Goal: Task Accomplishment & Management: Manage account settings

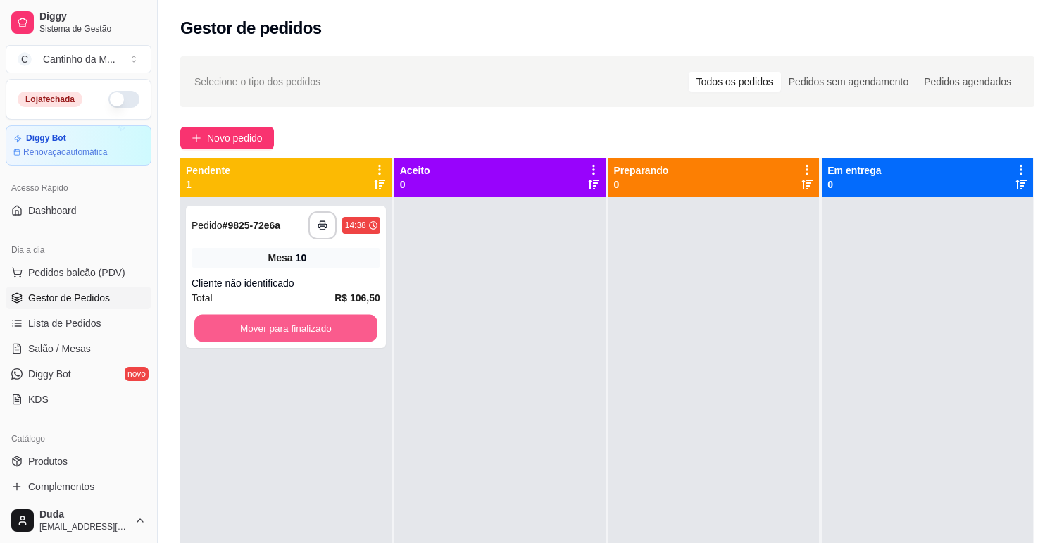
click at [268, 332] on button "Mover para finalizado" at bounding box center [285, 328] width 183 height 27
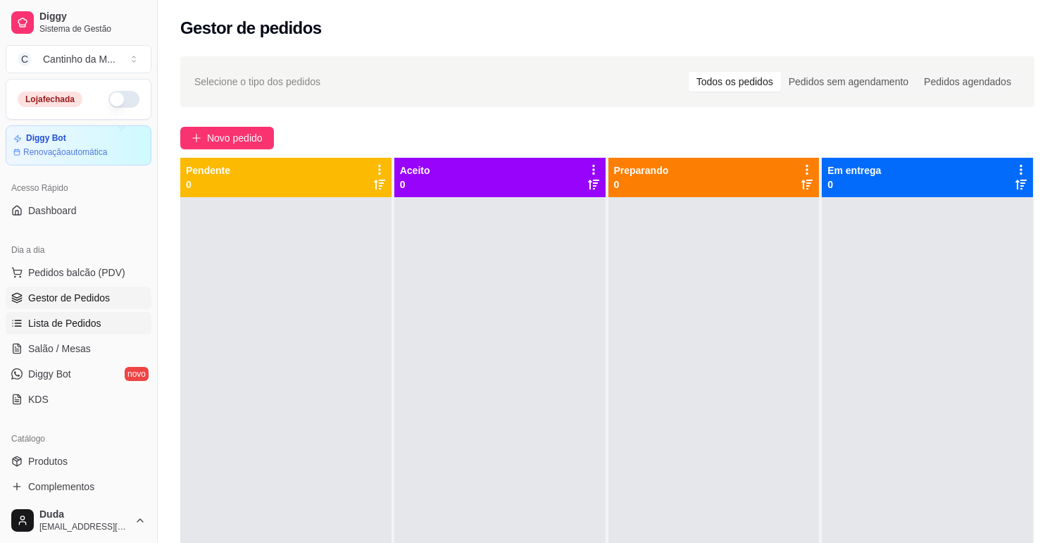
click at [80, 316] on span "Lista de Pedidos" at bounding box center [64, 323] width 73 height 14
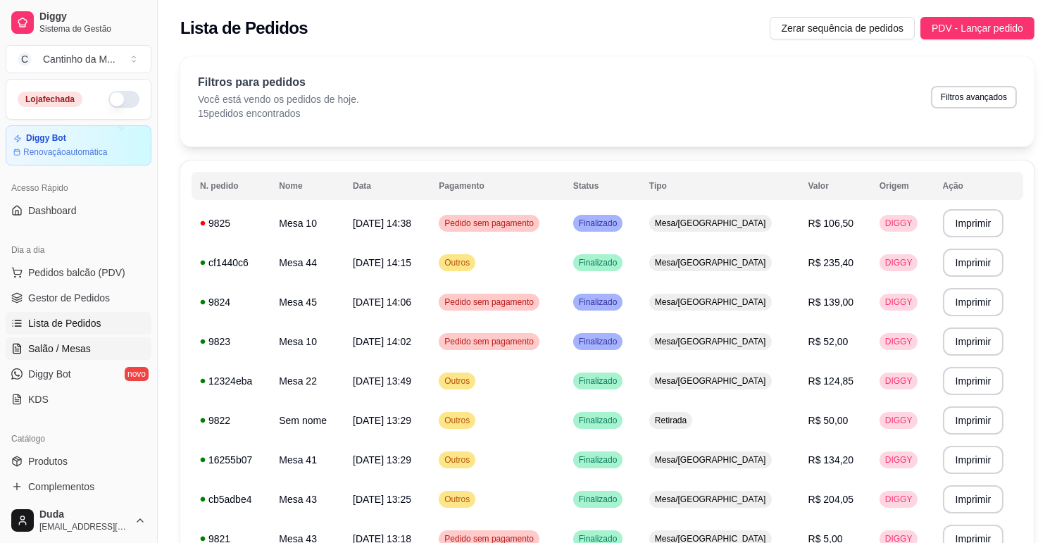
click at [64, 346] on span "Salão / Mesas" at bounding box center [59, 349] width 63 height 14
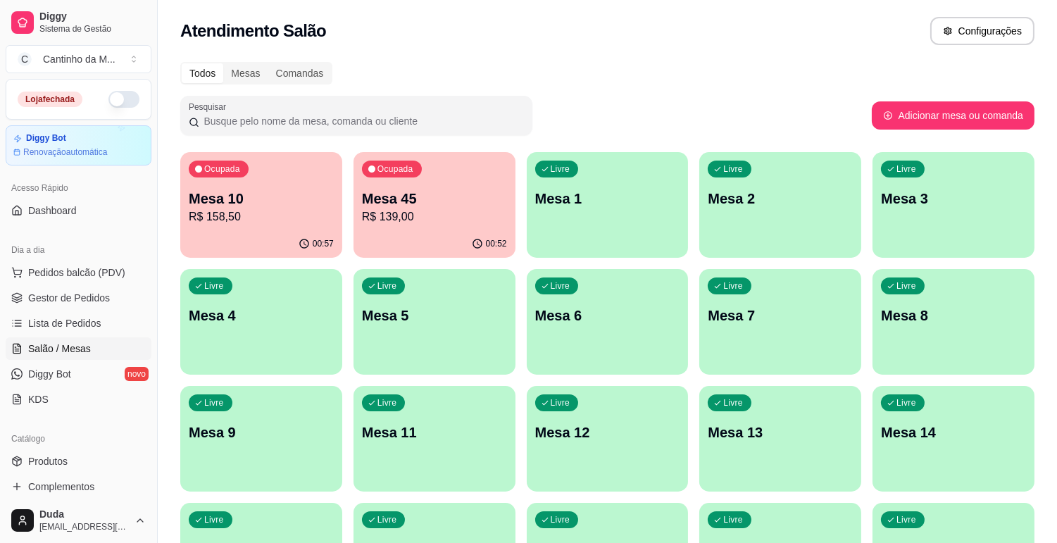
click at [397, 226] on div "Ocupada Mesa 45 R$ 139,00" at bounding box center [435, 191] width 162 height 78
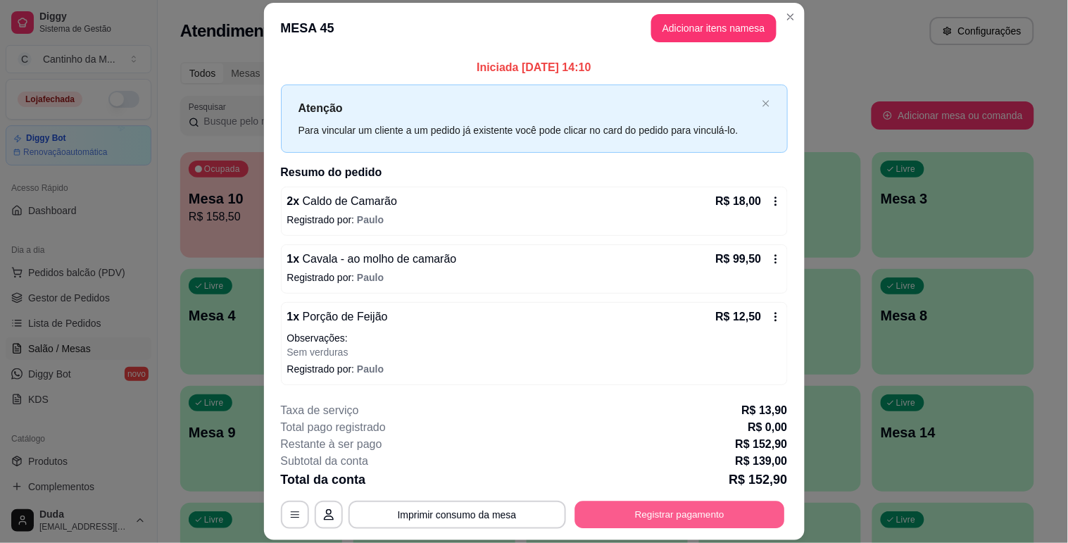
click at [721, 516] on button "Registrar pagamento" at bounding box center [680, 514] width 210 height 27
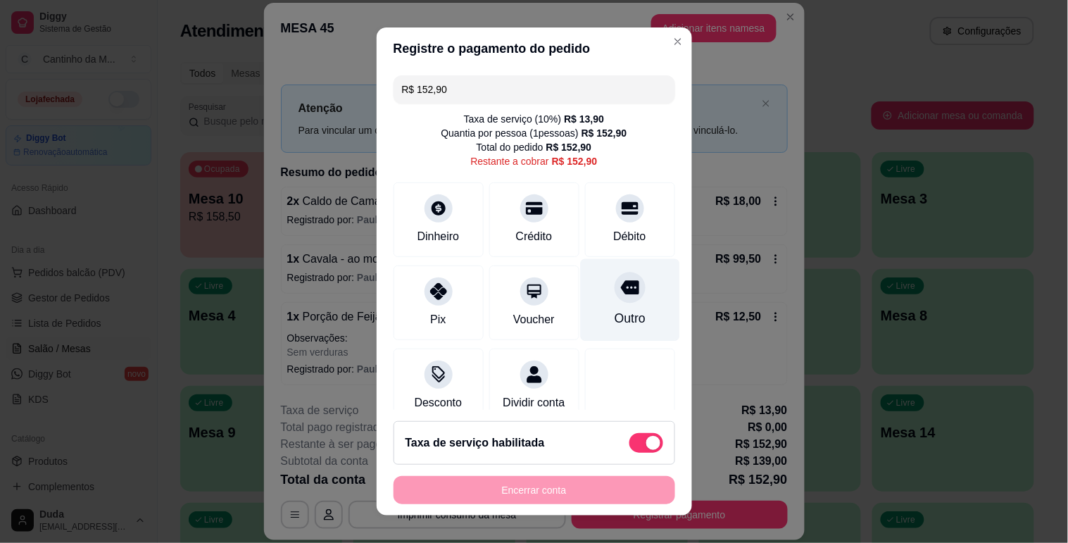
click at [614, 313] on div "Outro" at bounding box center [629, 318] width 31 height 18
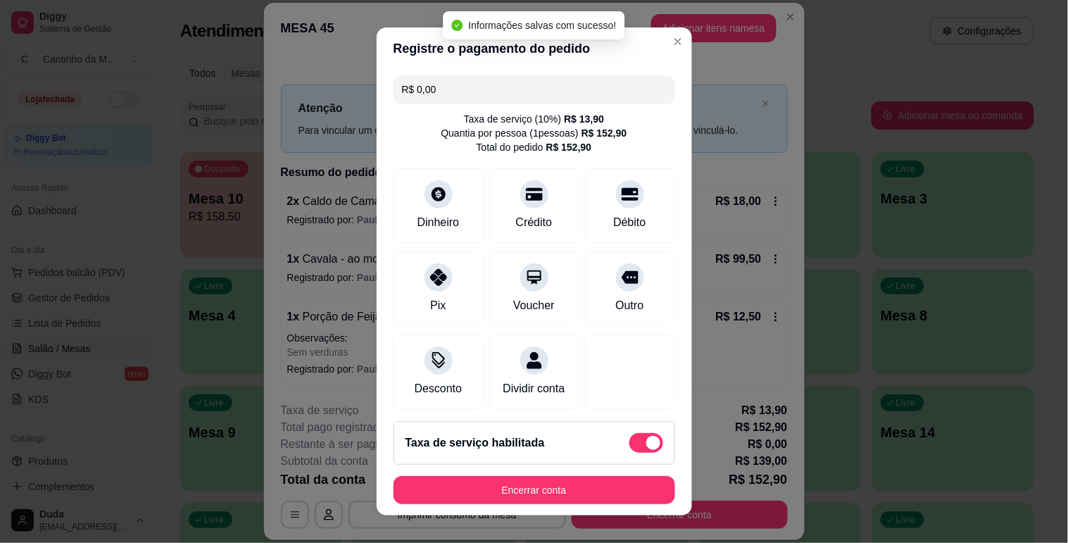
type input "R$ 0,00"
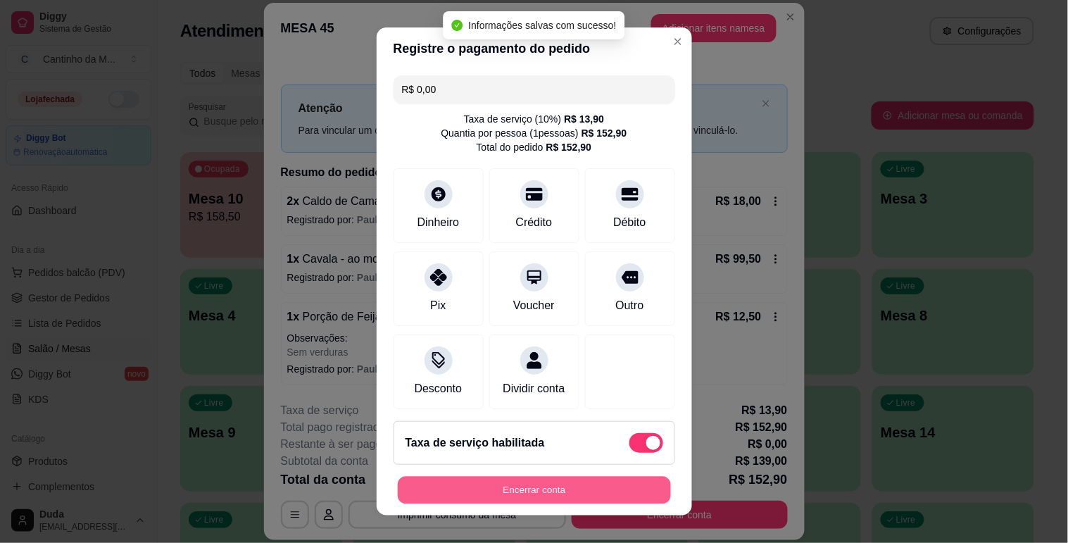
click at [572, 490] on button "Encerrar conta" at bounding box center [534, 490] width 273 height 27
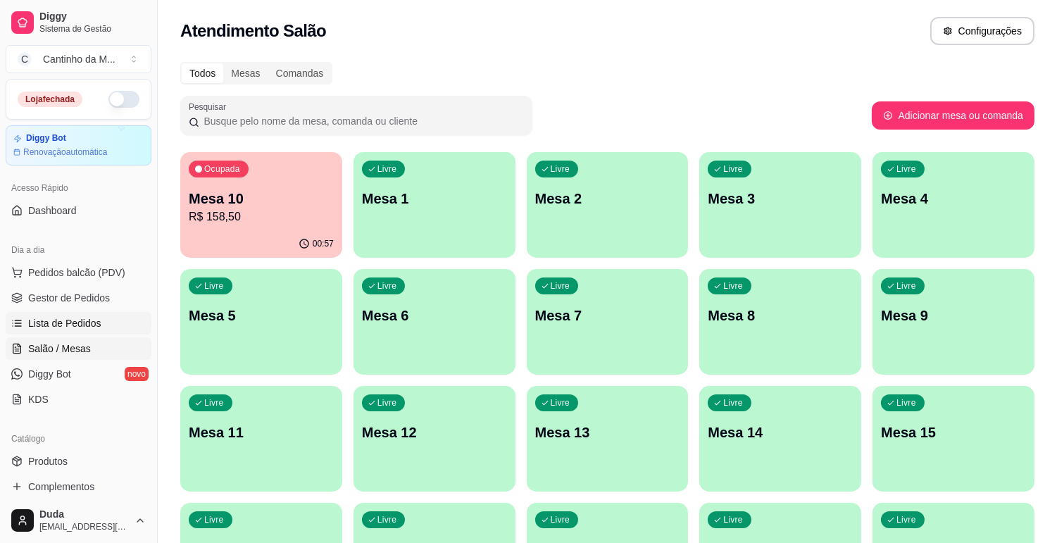
click at [88, 325] on span "Lista de Pedidos" at bounding box center [64, 323] width 73 height 14
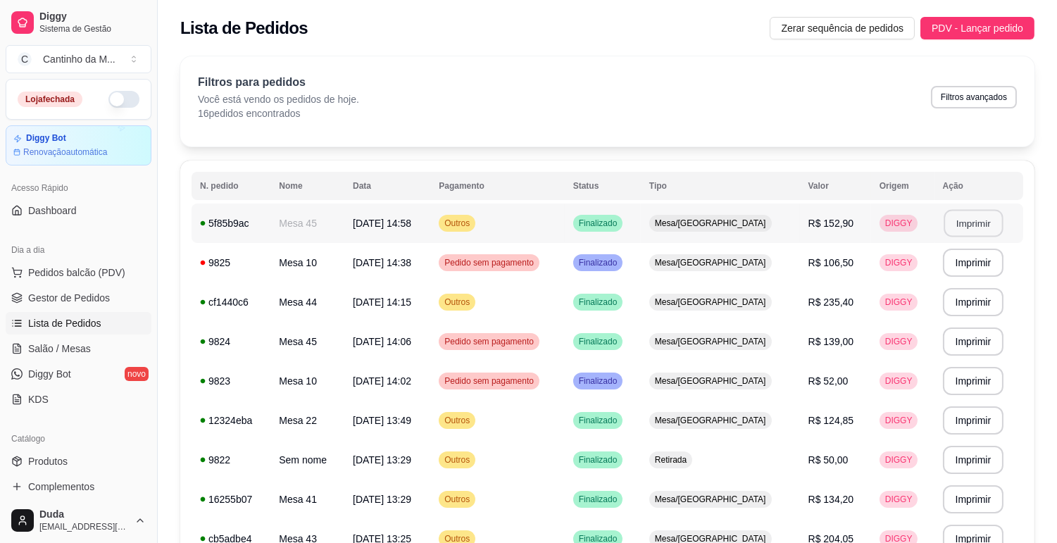
click at [971, 223] on button "Imprimir" at bounding box center [973, 223] width 59 height 27
click at [54, 299] on span "Gestor de Pedidos" at bounding box center [69, 298] width 82 height 14
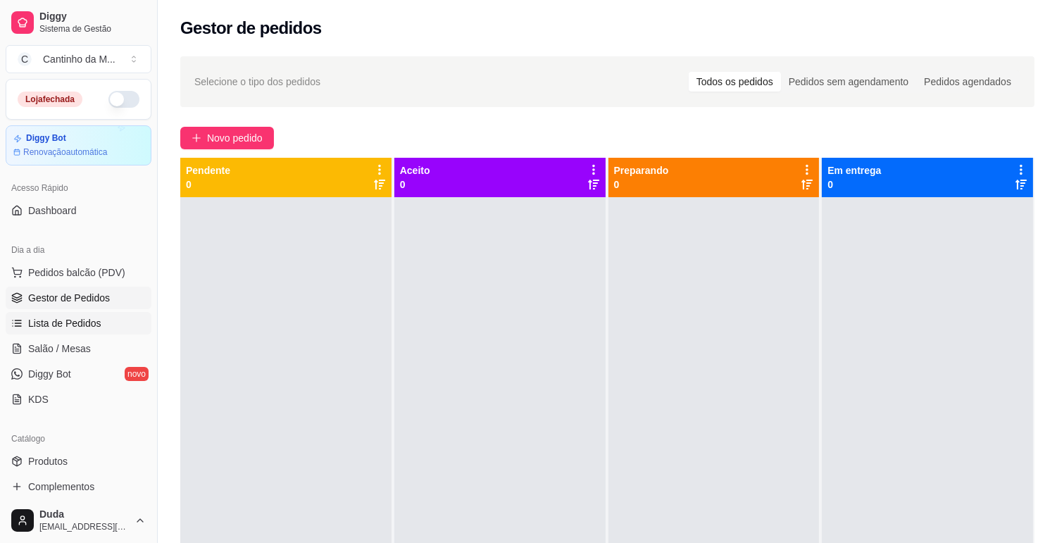
click at [36, 320] on span "Lista de Pedidos" at bounding box center [64, 323] width 73 height 14
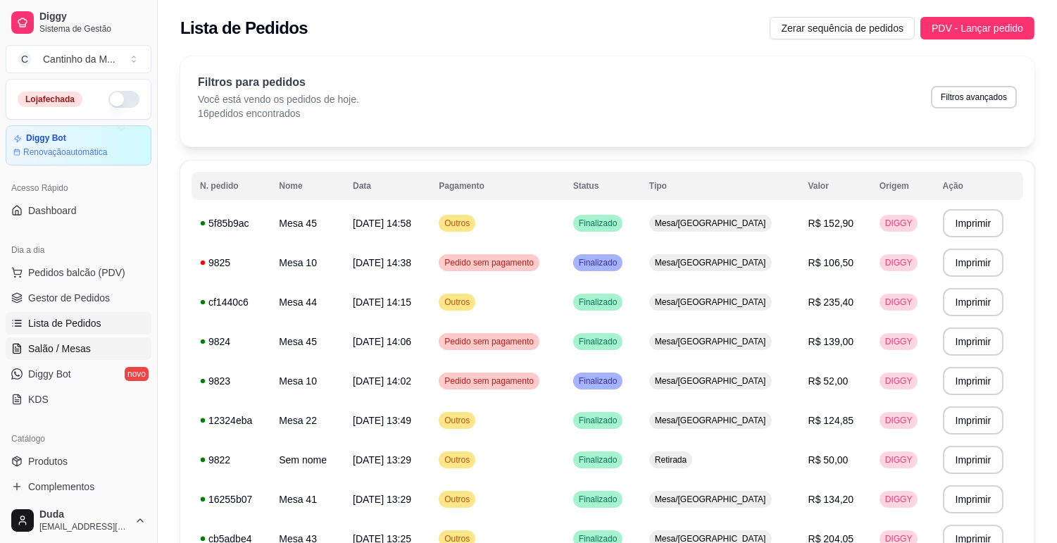
click at [36, 356] on link "Salão / Mesas" at bounding box center [79, 348] width 146 height 23
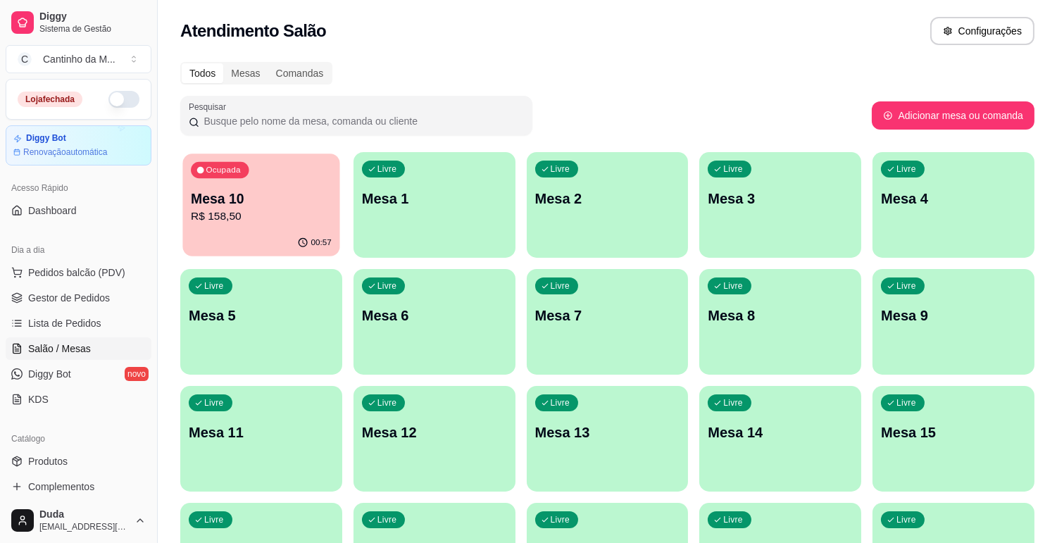
click at [296, 206] on p "Mesa 10" at bounding box center [261, 198] width 141 height 19
click at [80, 299] on span "Gestor de Pedidos" at bounding box center [69, 298] width 82 height 14
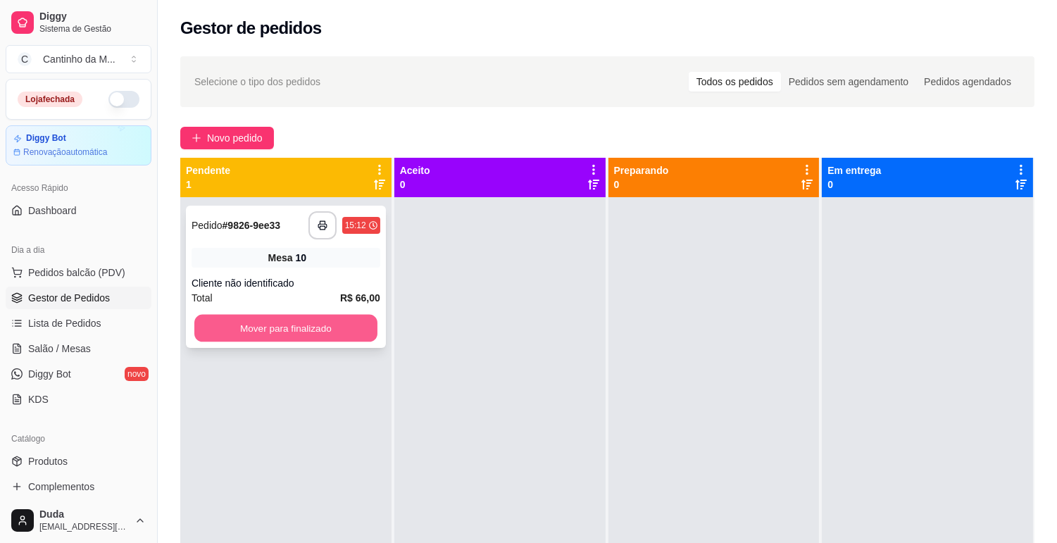
click at [244, 340] on button "Mover para finalizado" at bounding box center [285, 328] width 183 height 27
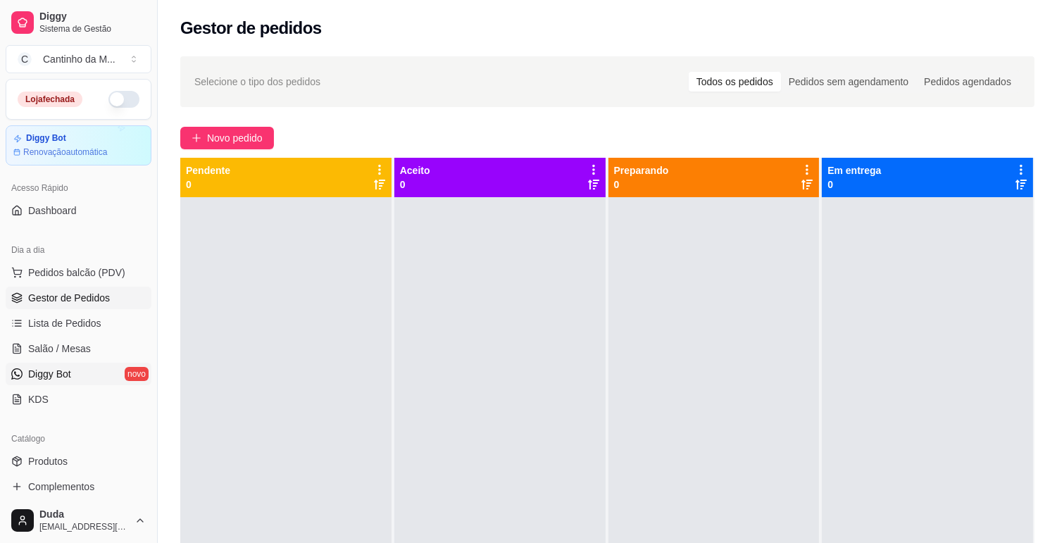
click at [75, 363] on link "Diggy Bot novo" at bounding box center [79, 374] width 146 height 23
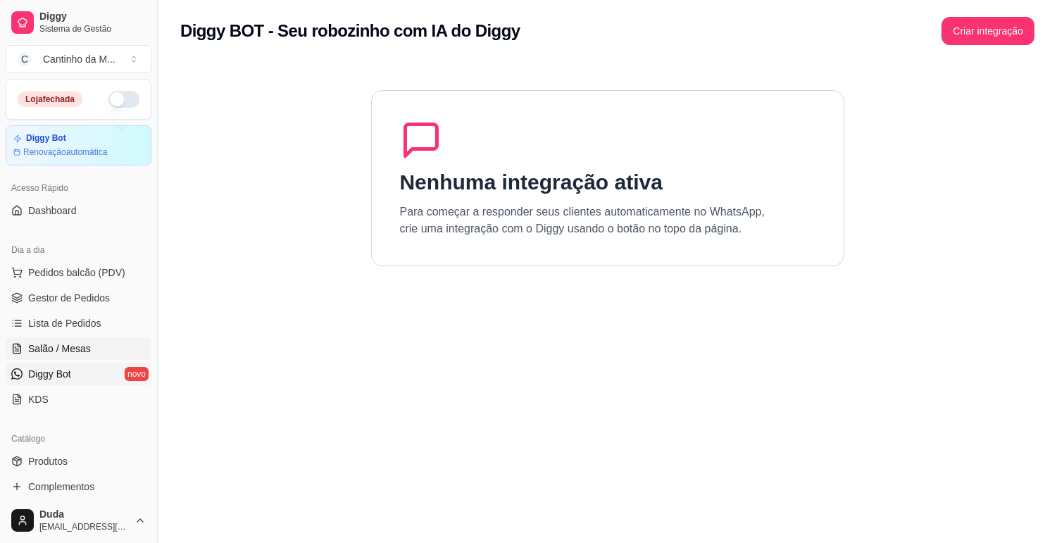
click at [76, 350] on span "Salão / Mesas" at bounding box center [59, 349] width 63 height 14
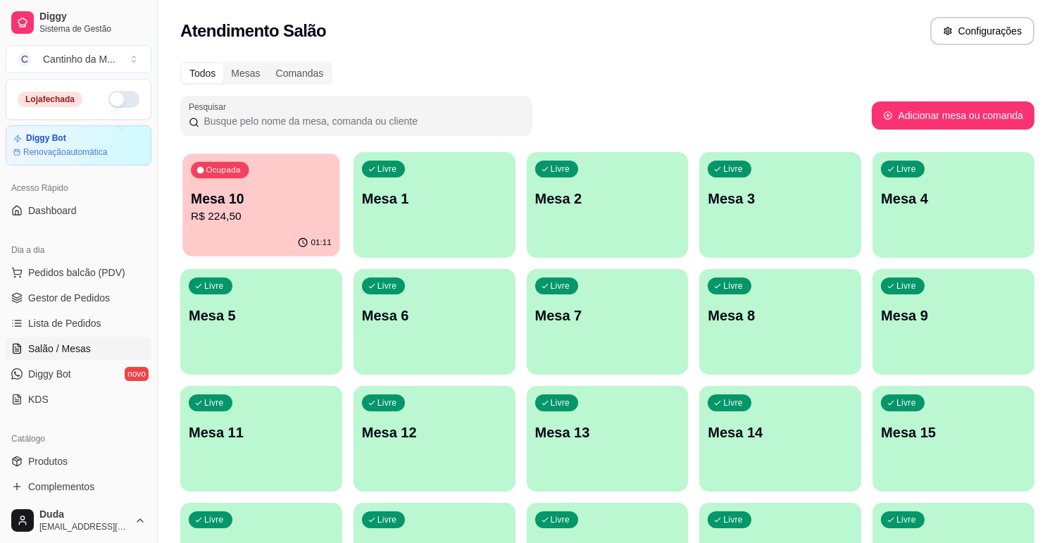
click at [258, 194] on p "Mesa 10" at bounding box center [261, 198] width 141 height 19
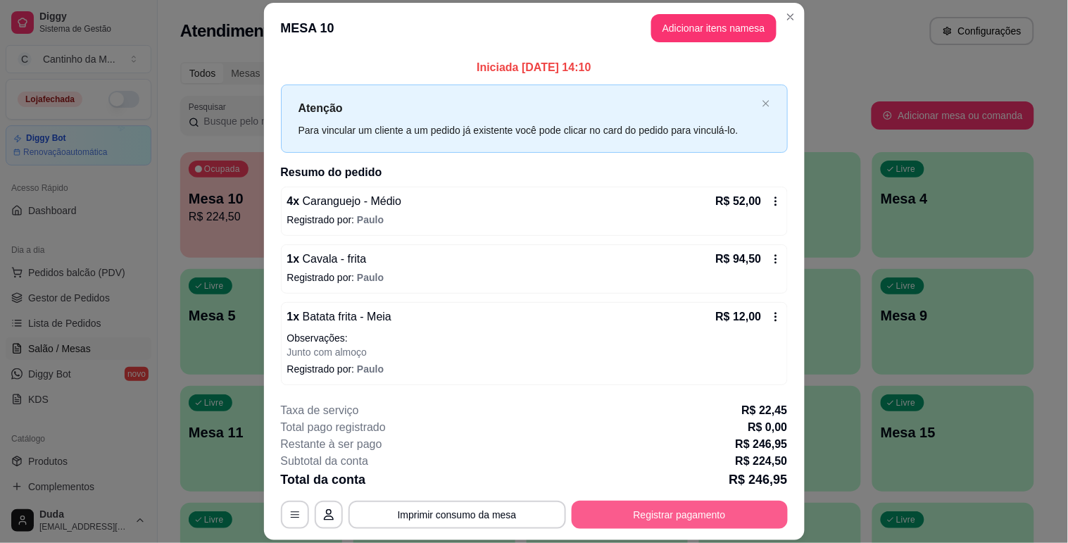
click at [650, 523] on button "Registrar pagamento" at bounding box center [680, 515] width 216 height 28
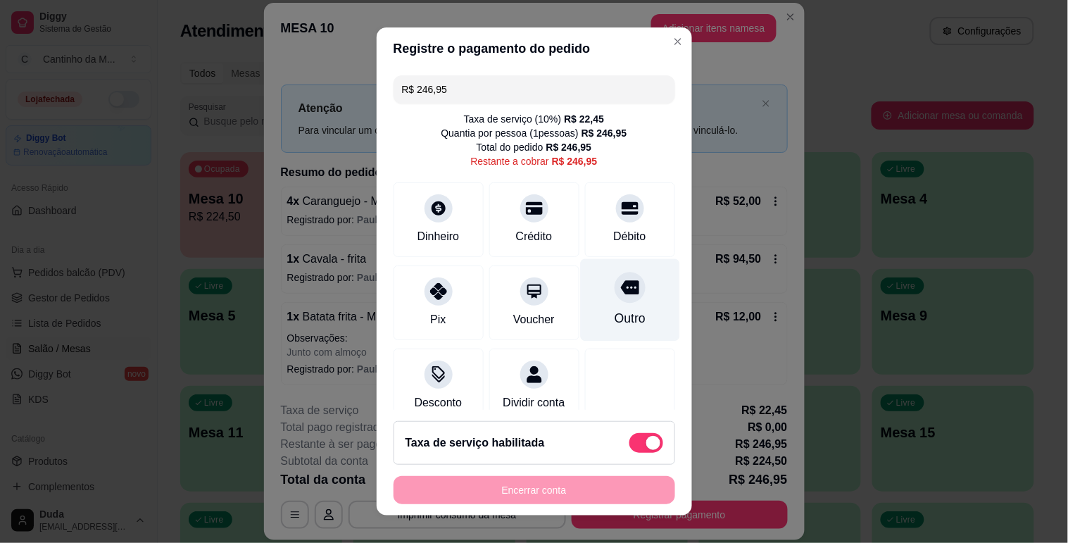
click at [614, 314] on div "Outro" at bounding box center [629, 318] width 31 height 18
type input "R$ 0,00"
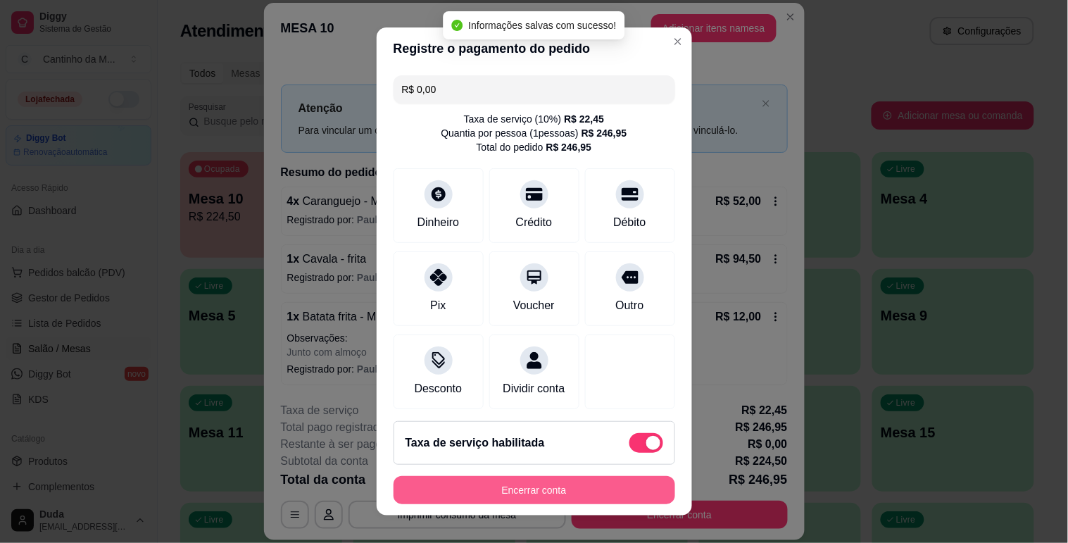
click at [590, 488] on button "Encerrar conta" at bounding box center [535, 490] width 282 height 28
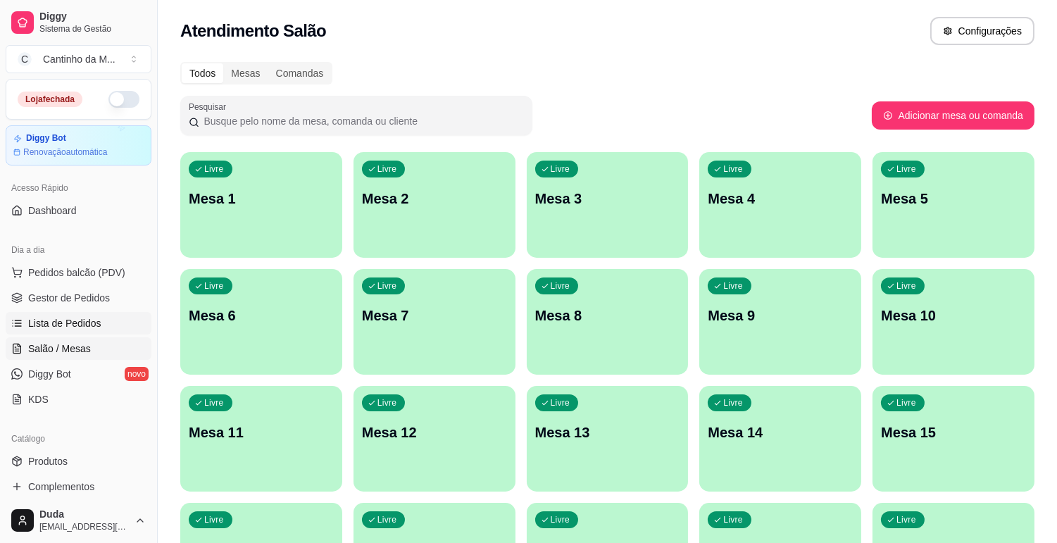
click at [58, 313] on link "Lista de Pedidos" at bounding box center [79, 323] width 146 height 23
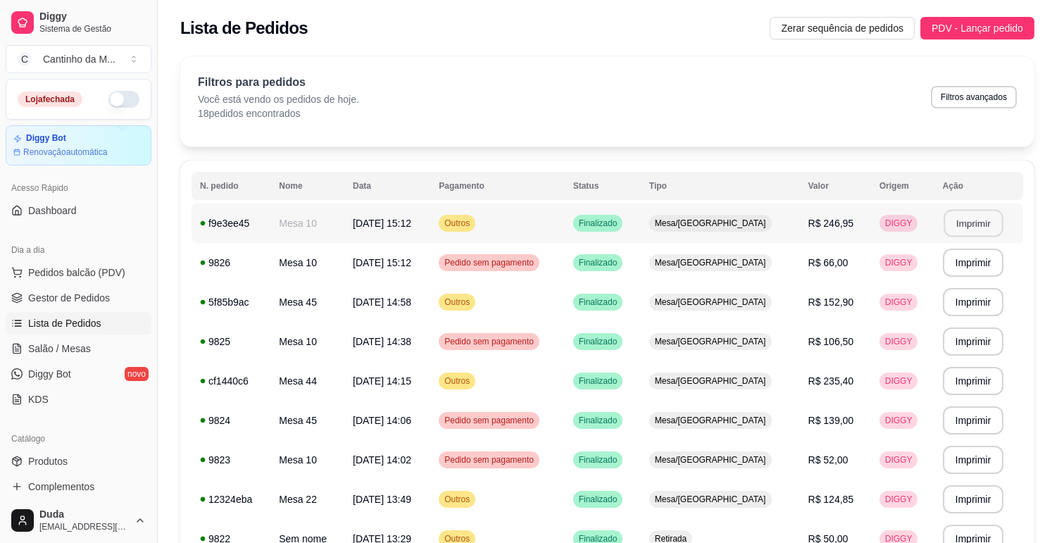
click at [959, 224] on button "Imprimir" at bounding box center [973, 223] width 59 height 27
click at [99, 293] on span "Gestor de Pedidos" at bounding box center [69, 298] width 82 height 14
